Goal: Check status: Check status

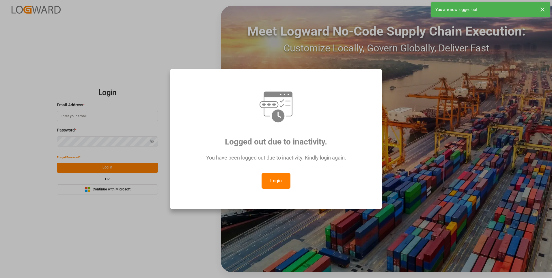
click at [273, 181] on button "Login" at bounding box center [275, 181] width 29 height 16
type input "julissa.then@leschaco.com"
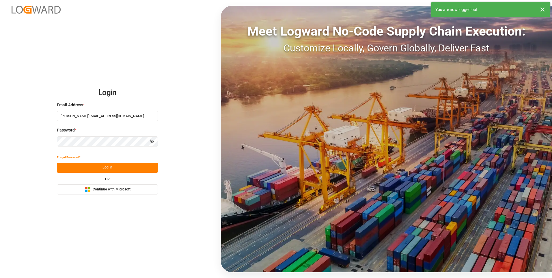
click at [113, 167] on button "Log In" at bounding box center [107, 167] width 101 height 10
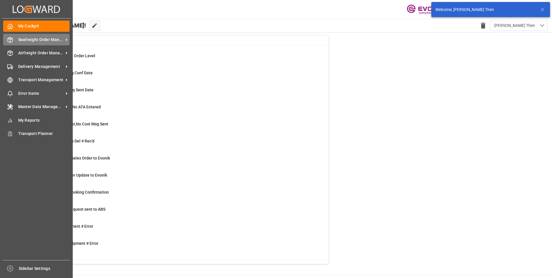
click at [11, 37] on icon at bounding box center [10, 40] width 6 height 6
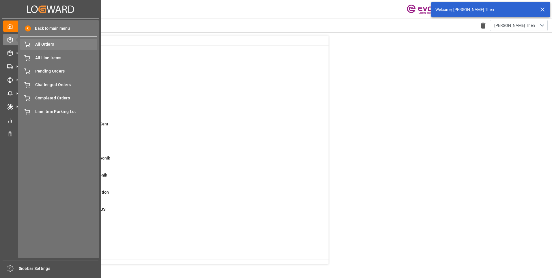
click at [41, 46] on span "All Orders" at bounding box center [66, 44] width 62 height 6
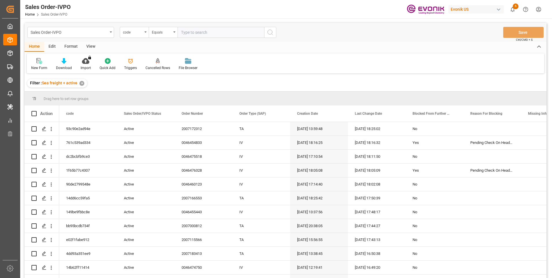
click at [199, 31] on input "text" at bounding box center [220, 32] width 87 height 11
click at [127, 33] on div "code" at bounding box center [133, 31] width 20 height 7
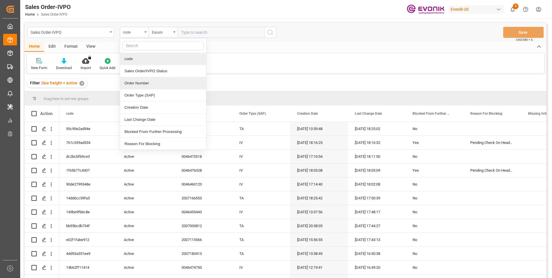
click at [141, 80] on div "Order Number" at bounding box center [163, 83] width 86 height 12
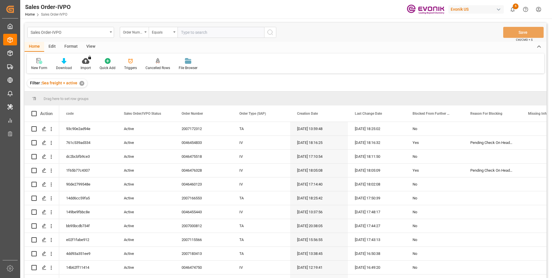
click at [199, 32] on input "text" at bounding box center [220, 32] width 87 height 11
paste input "2006963213"
type input "2006963213"
click at [272, 31] on icon "search button" at bounding box center [270, 32] width 7 height 7
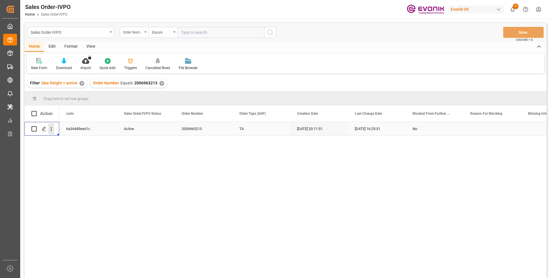
click at [51, 128] on icon "open menu" at bounding box center [51, 129] width 6 height 6
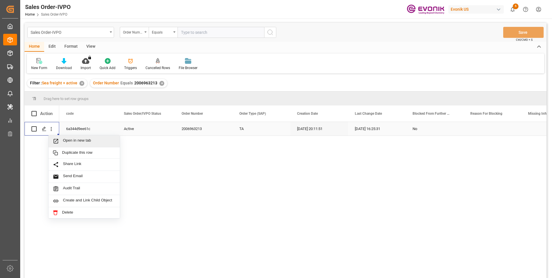
click at [72, 141] on span "Open in new tab" at bounding box center [89, 141] width 53 height 6
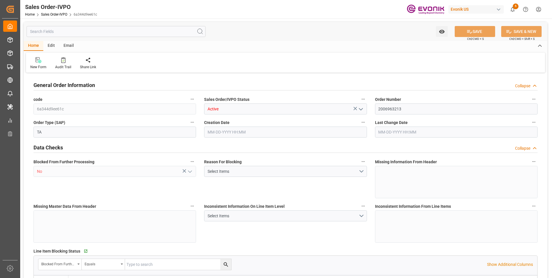
type input "JPYOK"
type input "0"
type input "1"
type input "2"
type input "3"
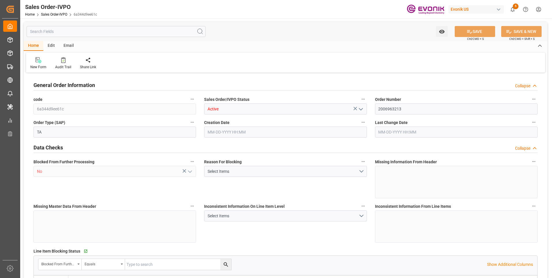
type input "20882.88"
type input "146.6292"
type input "19000"
type input "60"
type input "04-24-2025 20:11"
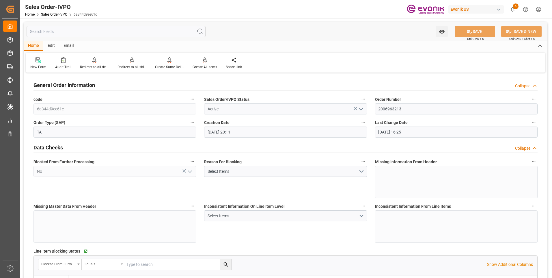
type input "08-26-2025 16:25"
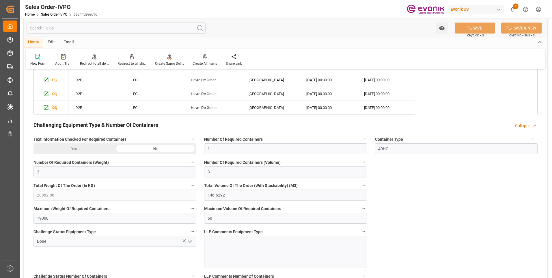
scroll to position [1010, 0]
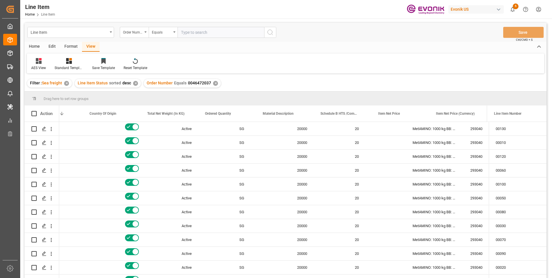
scroll to position [0, 150]
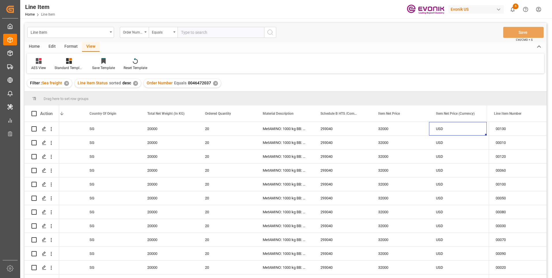
click at [190, 33] on input "text" at bounding box center [220, 32] width 87 height 11
paste input "0046474676"
type input "0046474676"
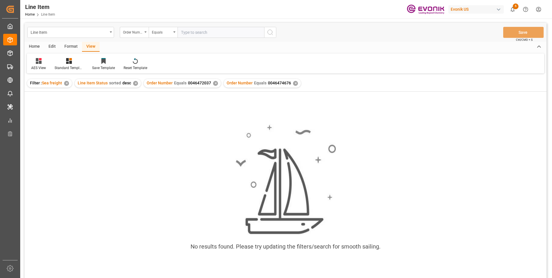
click at [214, 84] on div "✕" at bounding box center [215, 83] width 5 height 5
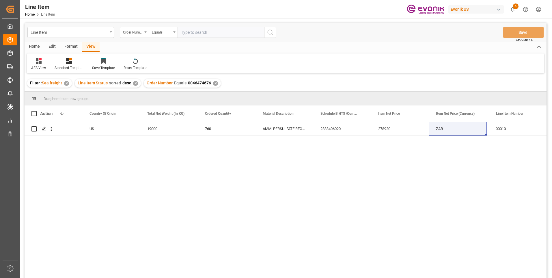
click at [96, 173] on div "Active US 19000 760 AMM. PERSULFATE REGULAR 55.1 LB BG 2833406020 278920 ZAR EA…" at bounding box center [273, 202] width 429 height 160
click at [515, 188] on div "Active US 19000 760 AMM. PERSULFATE REGULAR 55.1 LB BG 2833406020 278920 ZAR EA…" at bounding box center [286, 201] width 522 height 158
click at [477, 187] on div "Active US 19000 760 AMM. PERSULFATE REGULAR 55.1 LB BG 2833406020 278920 ZAR EA…" at bounding box center [273, 202] width 429 height 160
click at [377, 130] on div "278920" at bounding box center [400, 129] width 58 height 14
